Goal: Navigation & Orientation: Find specific page/section

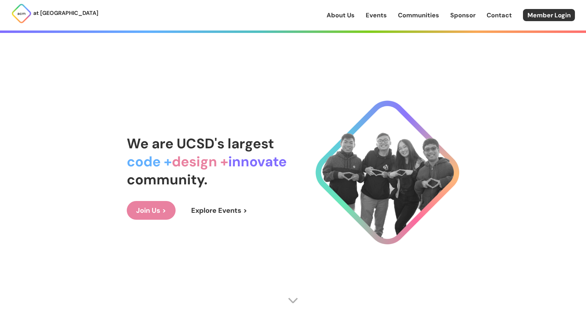
click at [463, 18] on link "Sponsor" at bounding box center [462, 15] width 25 height 9
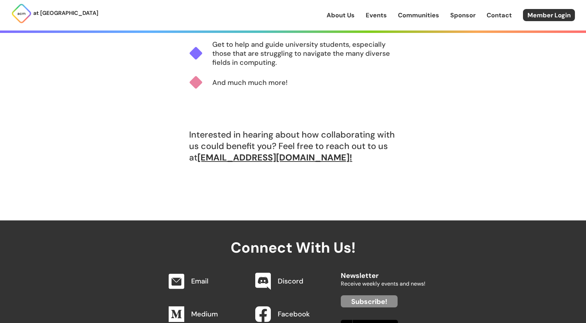
scroll to position [642, 0]
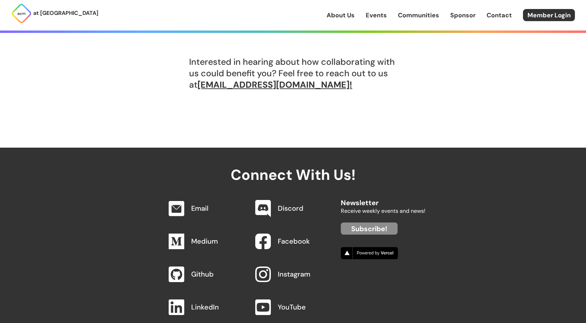
click at [297, 273] on link "Instagram" at bounding box center [294, 273] width 33 height 9
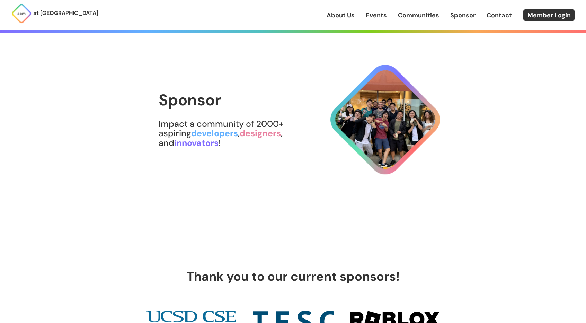
scroll to position [0, 0]
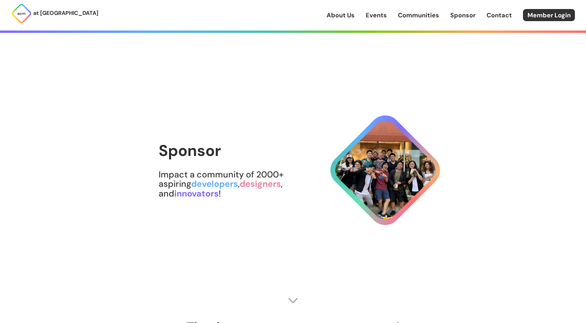
click at [341, 15] on link "About Us" at bounding box center [340, 15] width 28 height 9
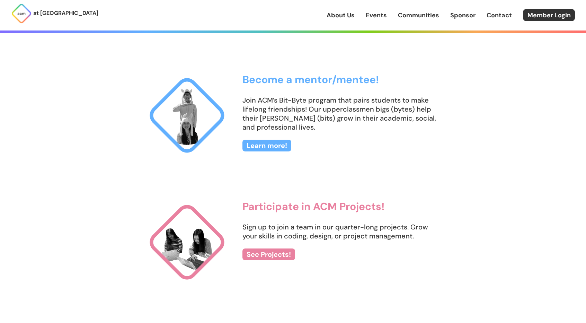
scroll to position [690, 0]
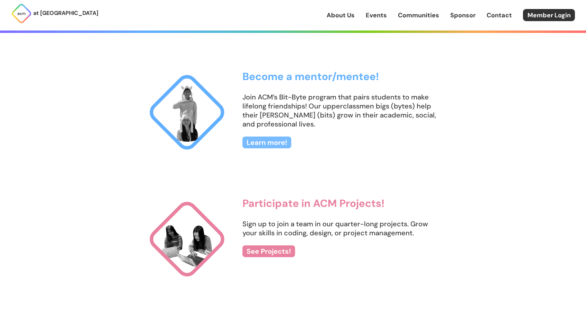
click at [278, 142] on link "Learn more!" at bounding box center [266, 142] width 49 height 12
